Goal: Task Accomplishment & Management: Complete application form

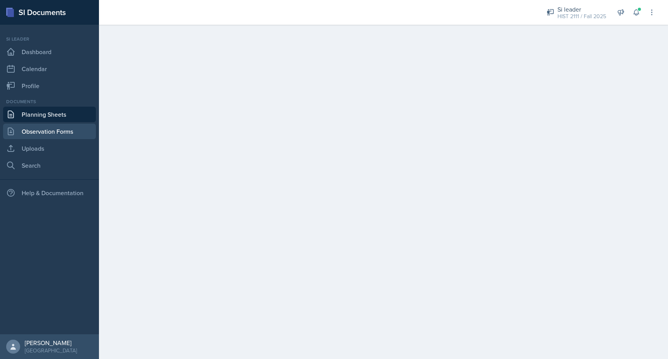
click at [34, 134] on link "Observation Forms" at bounding box center [49, 131] width 93 height 15
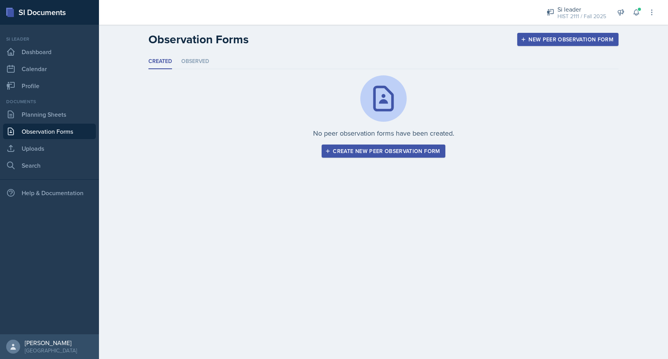
click at [359, 154] on div "Create new peer observation form" at bounding box center [383, 151] width 113 height 6
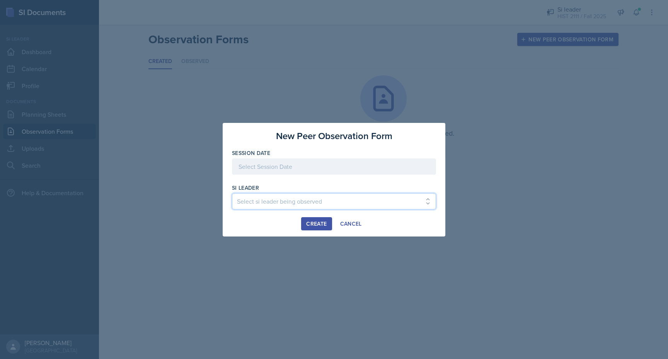
click at [296, 202] on select "Select si leader being observed [PERSON_NAME] / PSYC 2500 / The Phantoms of The…" at bounding box center [334, 201] width 204 height 16
select select "17c4840c-1b5b-454e-9441-a04b496ecd0c"
click at [232, 193] on select "Select si leader being observed [PERSON_NAME] / PSYC 2500 / The Phantoms of The…" at bounding box center [334, 201] width 204 height 16
click at [267, 173] on div at bounding box center [334, 166] width 204 height 16
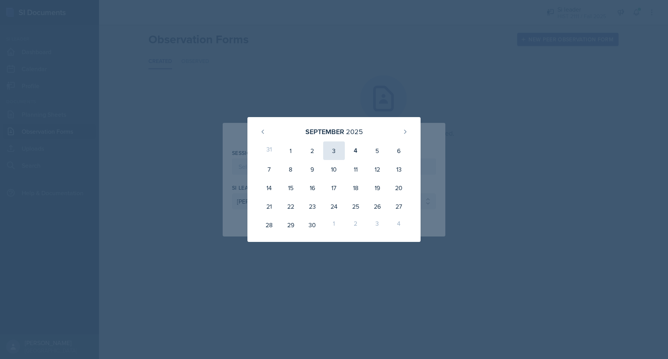
click at [332, 149] on div "3" at bounding box center [334, 150] width 22 height 19
type input "[DATE]"
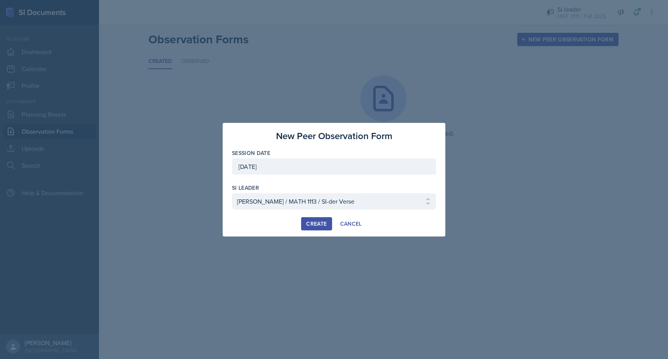
click at [322, 223] on div "Create" at bounding box center [316, 224] width 20 height 6
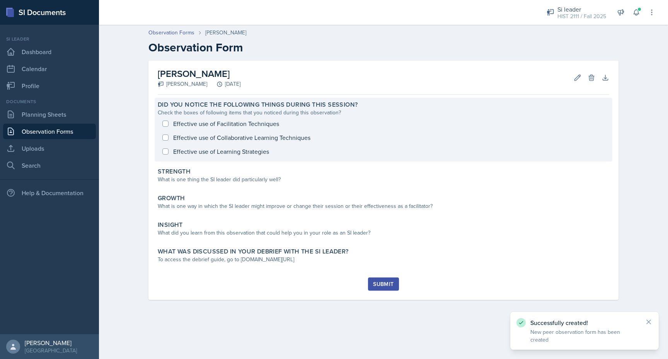
click at [168, 123] on div "Effective use of Facilitation Techniques Effective use of Collaborative Learnin…" at bounding box center [383, 138] width 451 height 42
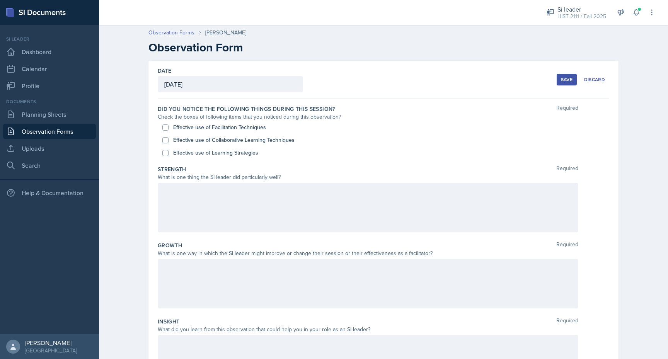
click at [164, 134] on div "Effective use of Collaborative Learning Techniques" at bounding box center [383, 140] width 442 height 13
click at [164, 129] on input "Effective use of Facilitation Techniques" at bounding box center [165, 127] width 6 height 6
checkbox input "true"
click at [164, 138] on input "Effective use of Collaborative Learning Techniques" at bounding box center [165, 140] width 6 height 6
checkbox input "true"
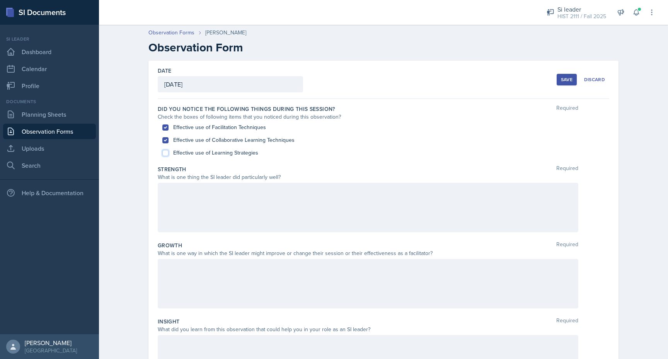
click at [164, 150] on input "Effective use of Learning Strategies" at bounding box center [165, 153] width 6 height 6
checkbox input "true"
drag, startPoint x: 291, startPoint y: 177, endPoint x: 158, endPoint y: 166, distance: 133.0
click at [158, 166] on div "Strength Required What is one thing the SI leader did particularly well?" at bounding box center [383, 200] width 451 height 76
click at [158, 166] on label "Strength" at bounding box center [172, 169] width 29 height 8
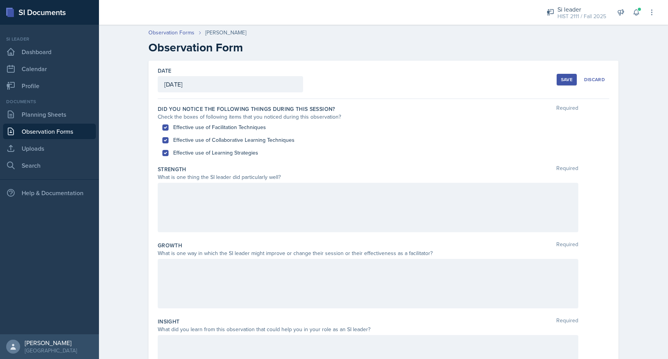
drag, startPoint x: 159, startPoint y: 169, endPoint x: 259, endPoint y: 182, distance: 100.1
click at [259, 182] on div "Strength Required What is one thing the SI leader did particularly well?" at bounding box center [383, 200] width 451 height 76
drag, startPoint x: 279, startPoint y: 177, endPoint x: 158, endPoint y: 168, distance: 120.9
click at [158, 168] on div "Strength Required What is one thing the SI leader did particularly well?" at bounding box center [383, 200] width 451 height 76
copy div "Strength Required What is one thing the SI leader did particularly well?"
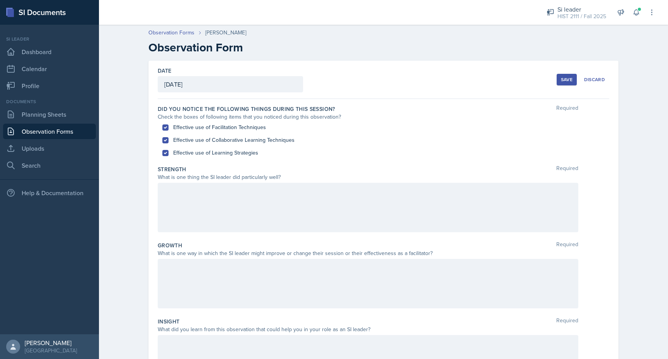
click at [228, 249] on div "Growth Required" at bounding box center [383, 246] width 451 height 8
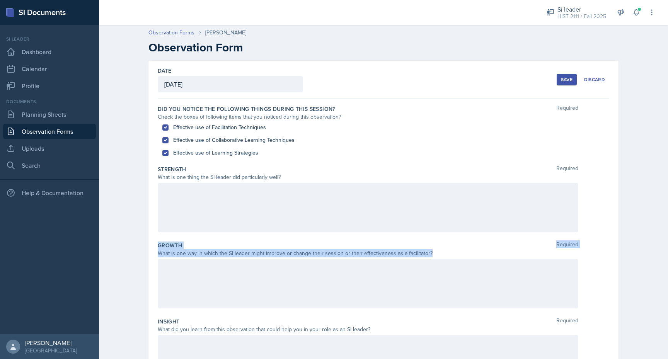
drag, startPoint x: 429, startPoint y: 251, endPoint x: 159, endPoint y: 247, distance: 269.8
click at [159, 247] on div "Growth Required What is one way in which the SI leader might improve or change …" at bounding box center [383, 276] width 451 height 76
copy div "Growth Required What is one way in which the SI leader might improve or change …"
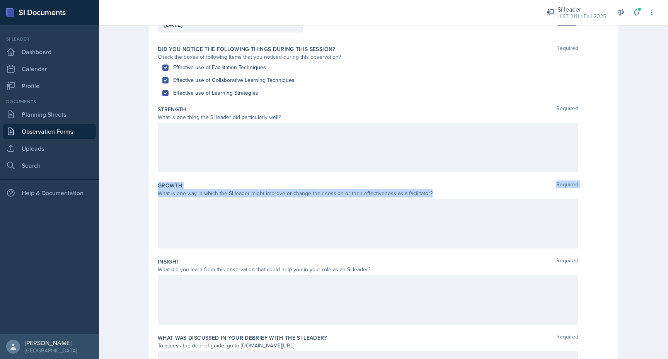
scroll to position [133, 0]
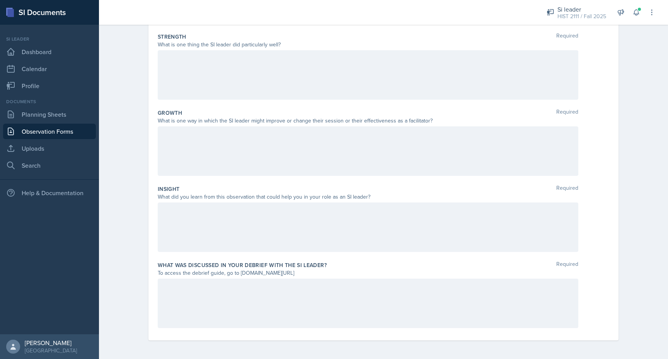
click at [303, 204] on div at bounding box center [368, 226] width 420 height 49
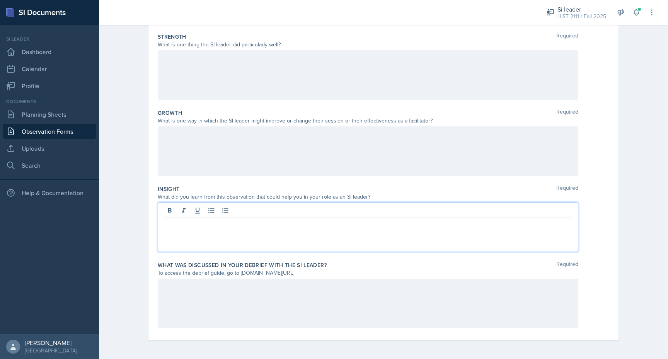
click at [369, 198] on div "What did you learn from this observation that could help you in your role as an…" at bounding box center [368, 197] width 420 height 8
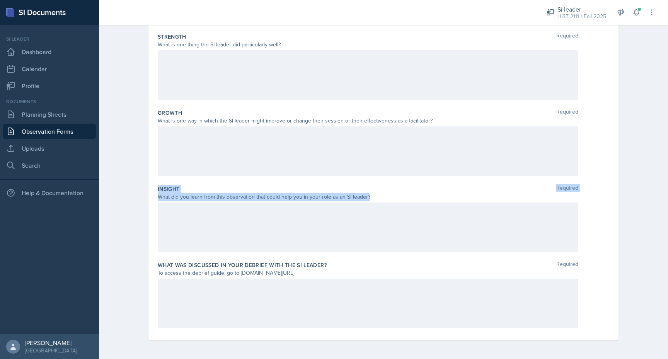
drag, startPoint x: 367, startPoint y: 196, endPoint x: 157, endPoint y: 185, distance: 210.5
click at [157, 185] on div "Date [DATE] [DATE] 31 1 2 3 4 5 6 7 8 9 10 11 12 13 14 15 16 17 18 19 20 21 22 …" at bounding box center [383, 134] width 470 height 412
copy div "Insight Required What did you learn from this observation that could help you i…"
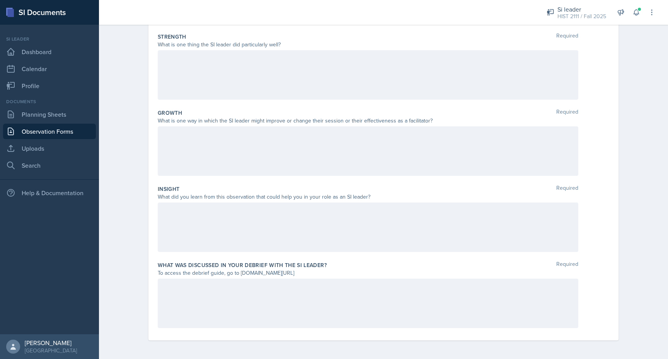
click at [321, 265] on label "What was discussed in your debrief with the SI Leader?" at bounding box center [242, 265] width 169 height 8
drag, startPoint x: 322, startPoint y: 275, endPoint x: 159, endPoint y: 264, distance: 163.4
click at [159, 264] on div "What was discussed in your debrief with the SI Leader? Required To access the d…" at bounding box center [383, 296] width 451 height 76
copy div "What was discussed in your debrief with the SI Leader? Required To access the d…"
click at [328, 255] on div "Insight Required What did you learn from this observation that could help you i…" at bounding box center [383, 220] width 451 height 76
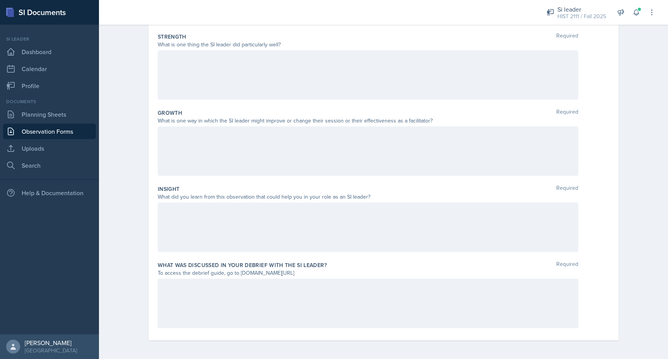
click at [310, 289] on div at bounding box center [368, 303] width 420 height 49
